Goal: Task Accomplishment & Management: Manage account settings

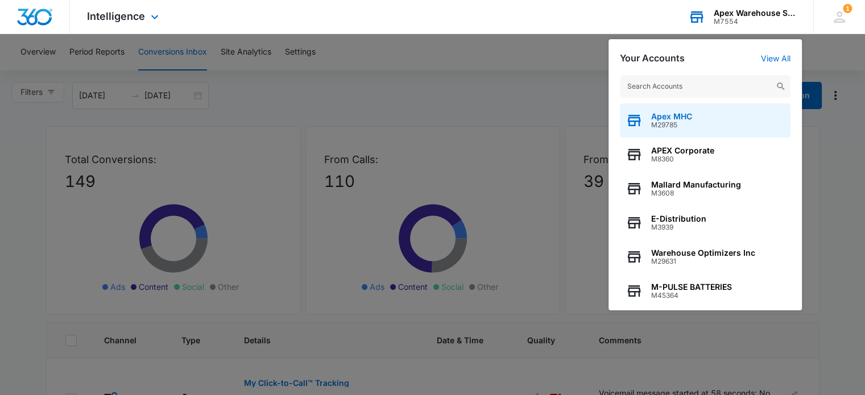
click at [715, 127] on div "Apex MHC M29785" at bounding box center [705, 120] width 171 height 34
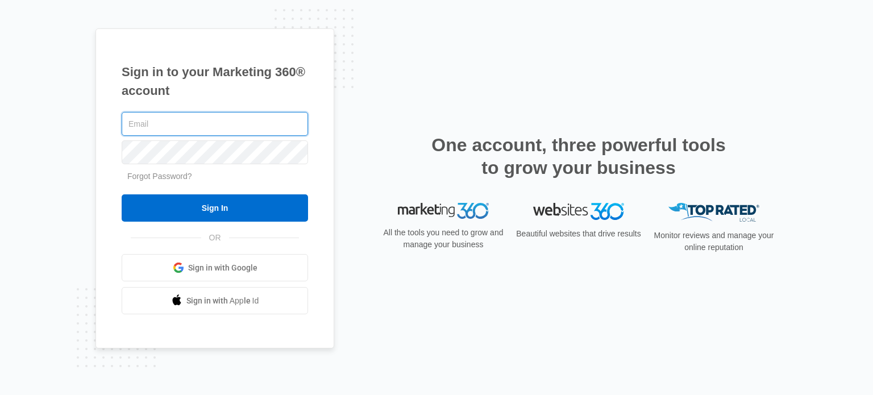
click at [179, 118] on input "text" at bounding box center [215, 124] width 186 height 24
click at [199, 129] on input "text" at bounding box center [215, 124] width 186 height 24
type input "Judy@swajgergroup.com"
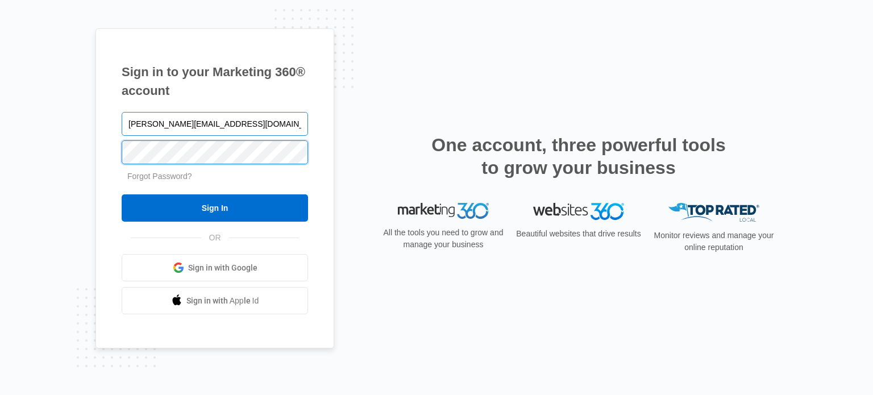
click at [122, 194] on input "Sign In" at bounding box center [215, 207] width 186 height 27
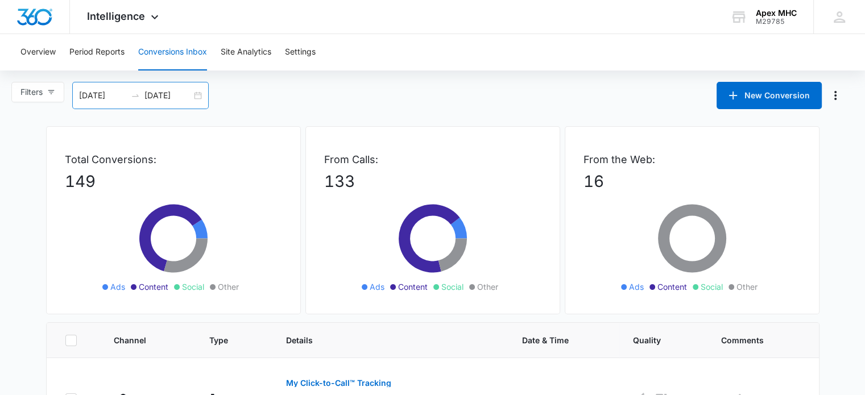
click at [200, 95] on div "[DATE] [DATE]" at bounding box center [140, 95] width 136 height 27
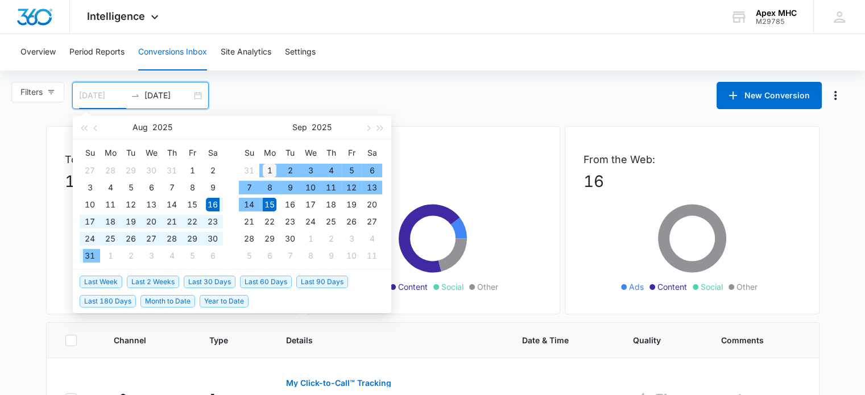
type input "[DATE]"
click at [269, 168] on div "1" at bounding box center [270, 171] width 14 height 14
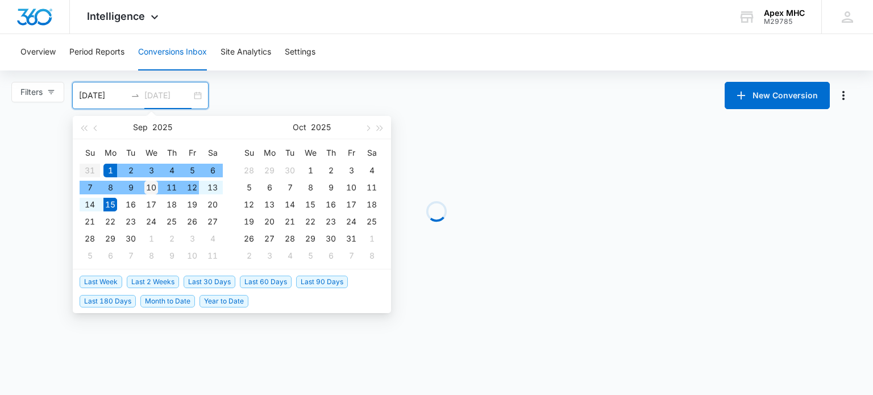
type input "[DATE]"
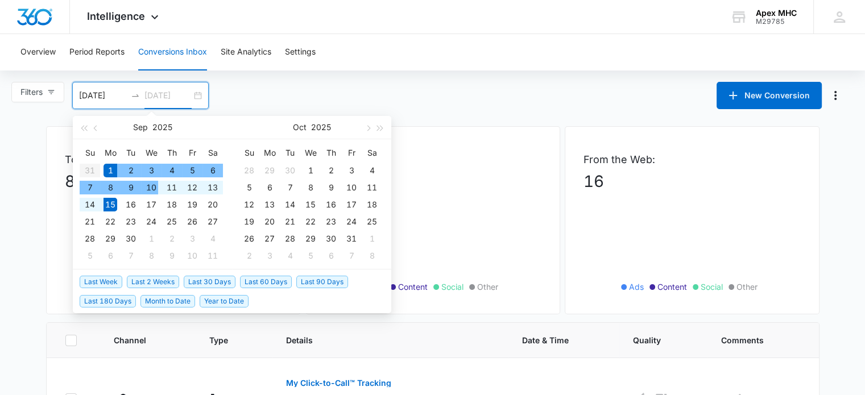
click at [147, 188] on div "10" at bounding box center [151, 188] width 14 height 14
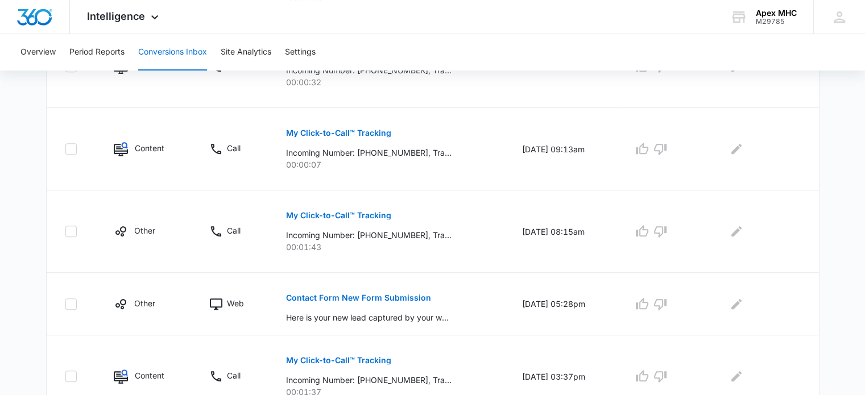
scroll to position [800, 0]
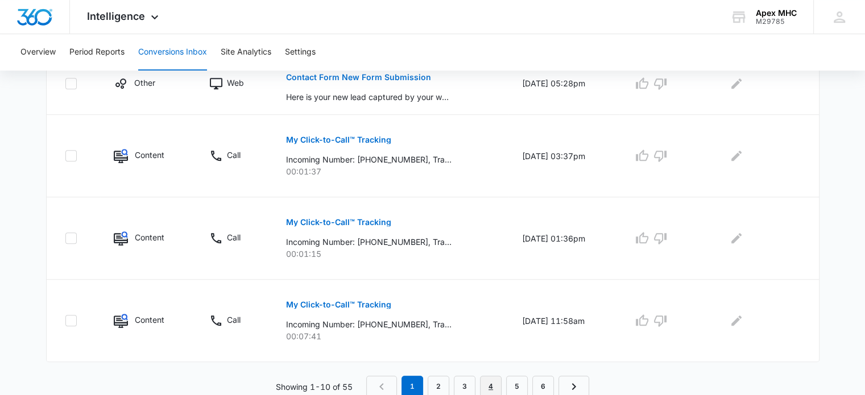
click at [485, 385] on link "4" at bounding box center [491, 387] width 22 height 22
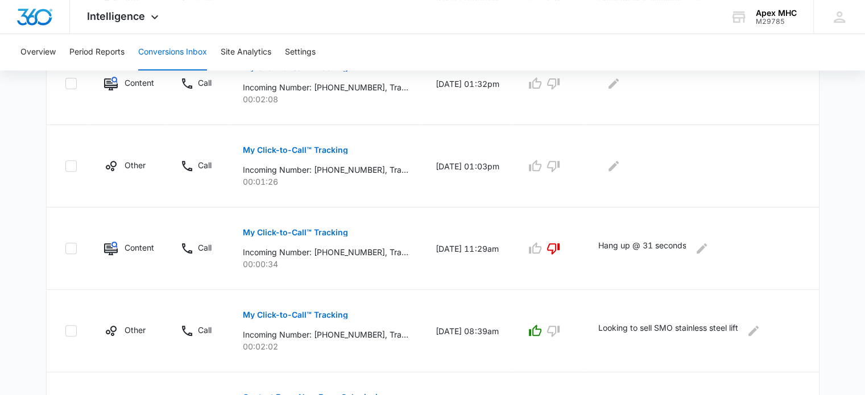
scroll to position [781, 0]
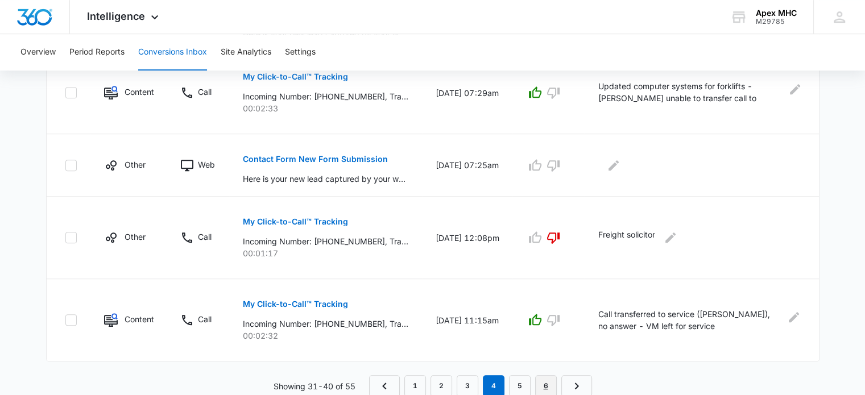
click at [543, 383] on link "6" at bounding box center [546, 386] width 22 height 22
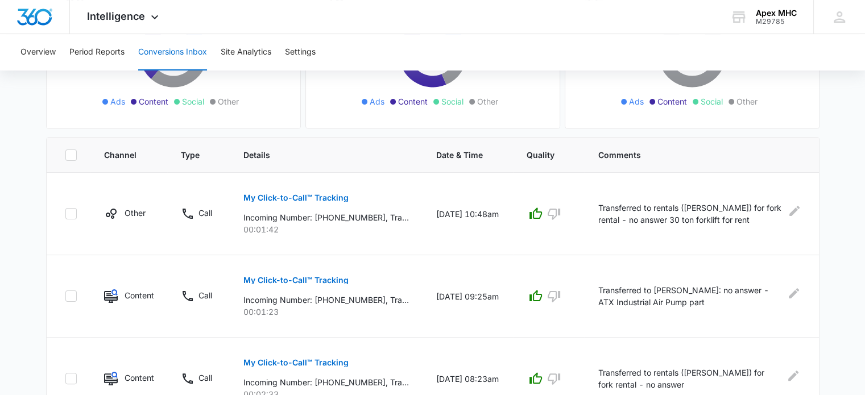
scroll to position [409, 0]
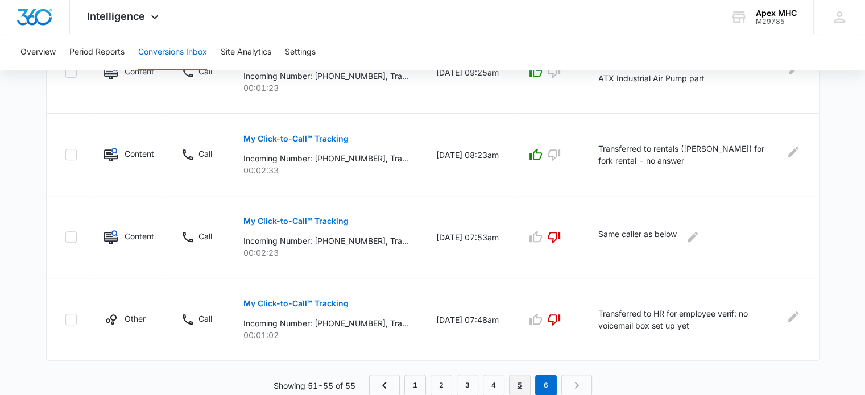
click at [517, 384] on link "5" at bounding box center [520, 386] width 22 height 22
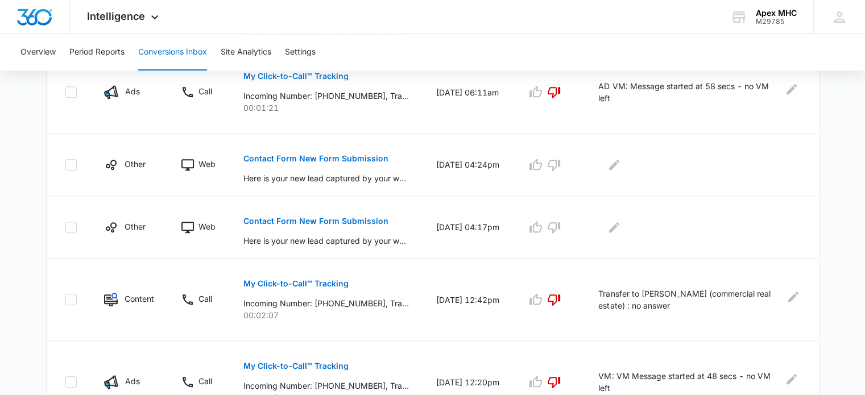
scroll to position [534, 0]
click at [320, 220] on p "Contact Form New Form Submission" at bounding box center [315, 222] width 145 height 8
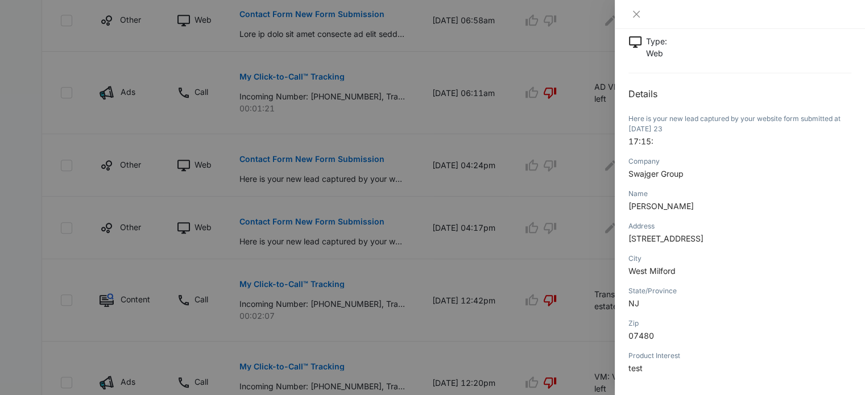
scroll to position [123, 0]
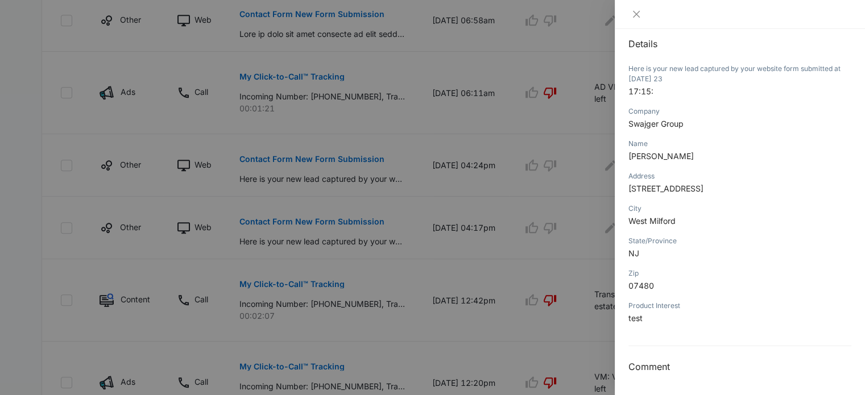
click at [592, 238] on div at bounding box center [432, 197] width 865 height 395
